Goal: Share content

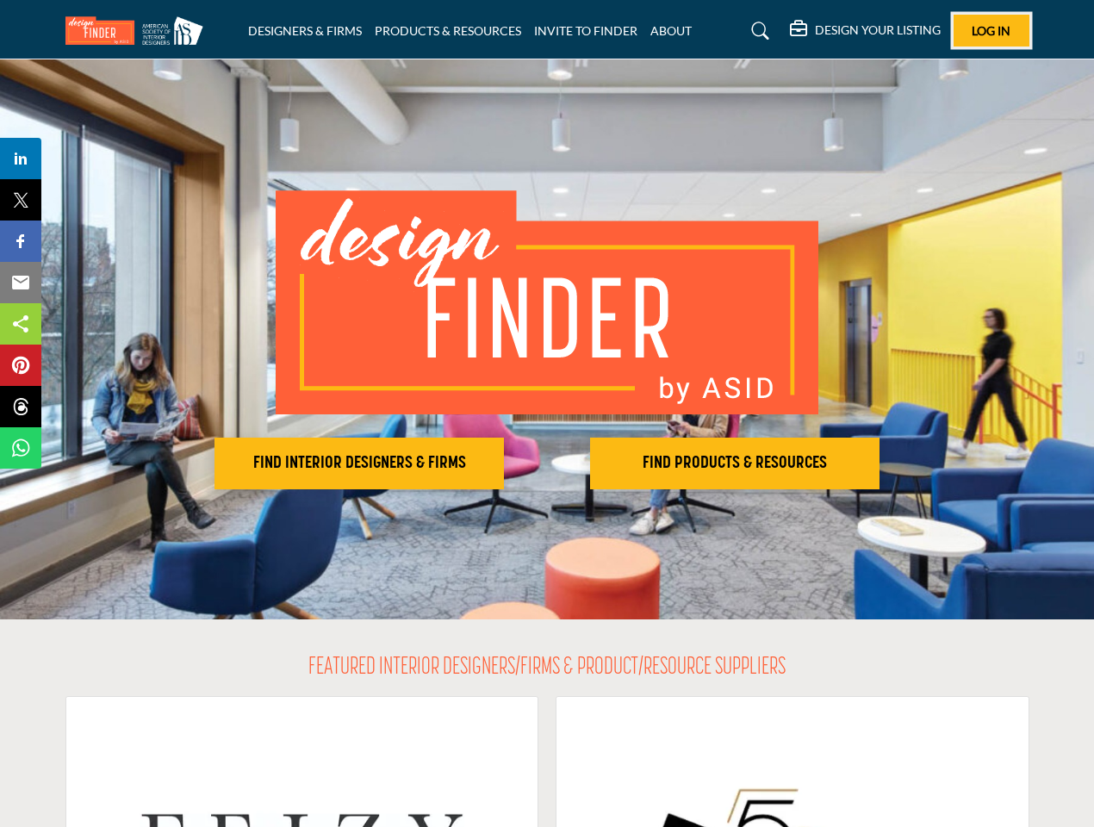
click at [992, 30] on span "Log In" at bounding box center [991, 30] width 39 height 15
click at [359, 463] on h2 "FIND INTERIOR DESIGNERS & FIRMS" at bounding box center [359, 463] width 279 height 21
click at [735, 463] on h2 "FIND PRODUCTS & RESOURCES" at bounding box center [734, 463] width 279 height 21
click at [21, 159] on span "Share" at bounding box center [28, 158] width 49 height 21
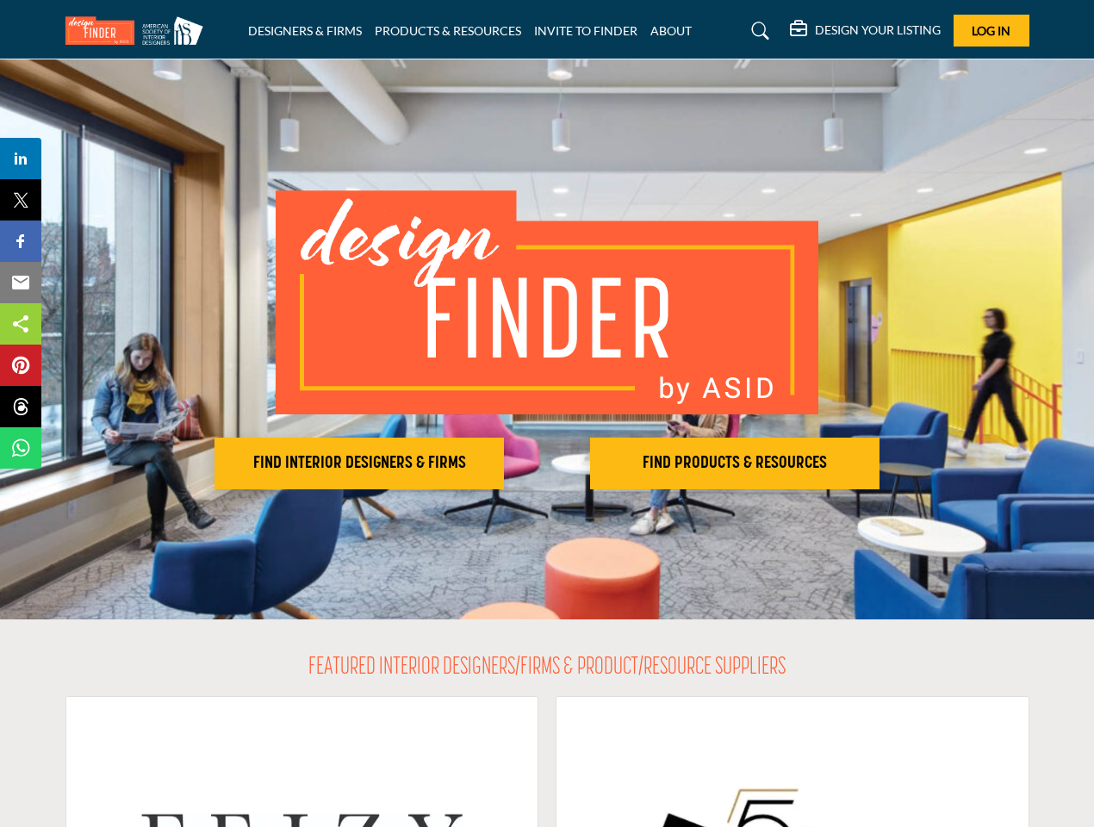
click at [21, 200] on span "Tweet" at bounding box center [28, 200] width 49 height 21
click at [21, 241] on span "Share" at bounding box center [28, 241] width 49 height 21
click at [21, 283] on span "Email" at bounding box center [27, 282] width 47 height 21
click at [21, 324] on span "Share" at bounding box center [28, 324] width 49 height 21
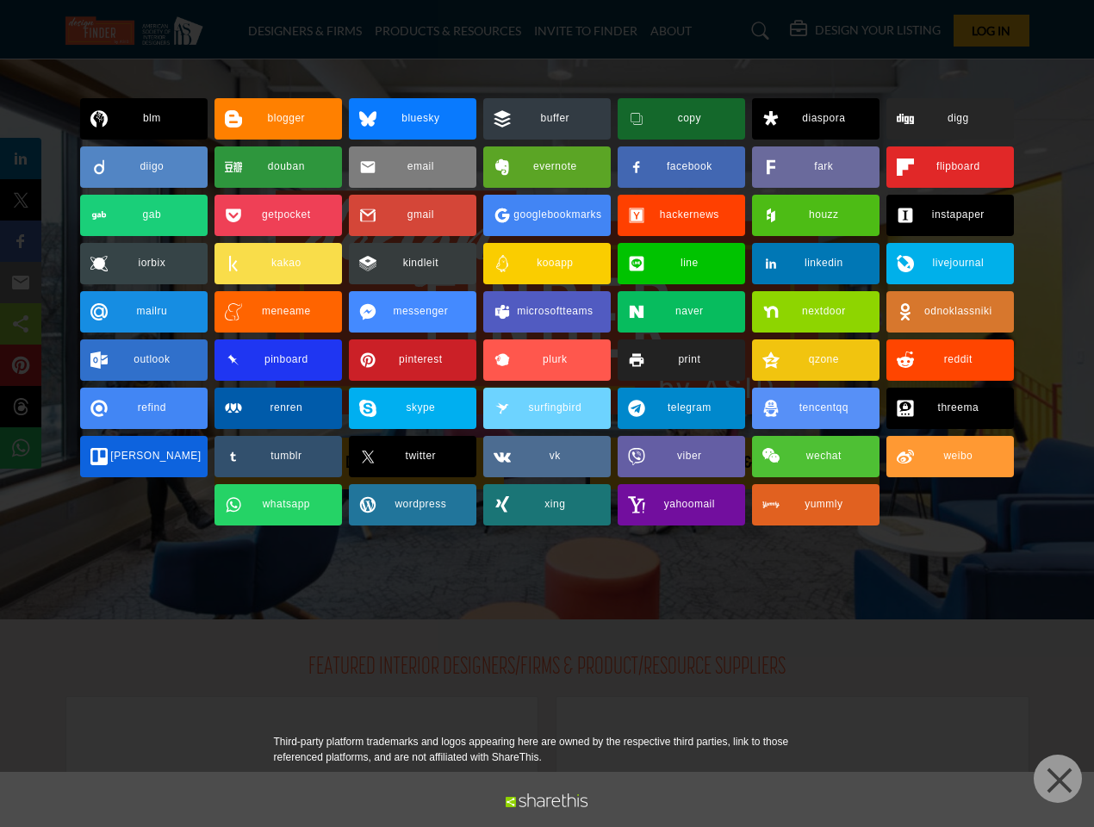
click at [21, 365] on span "Pin" at bounding box center [20, 365] width 32 height 21
